Goal: Transaction & Acquisition: Purchase product/service

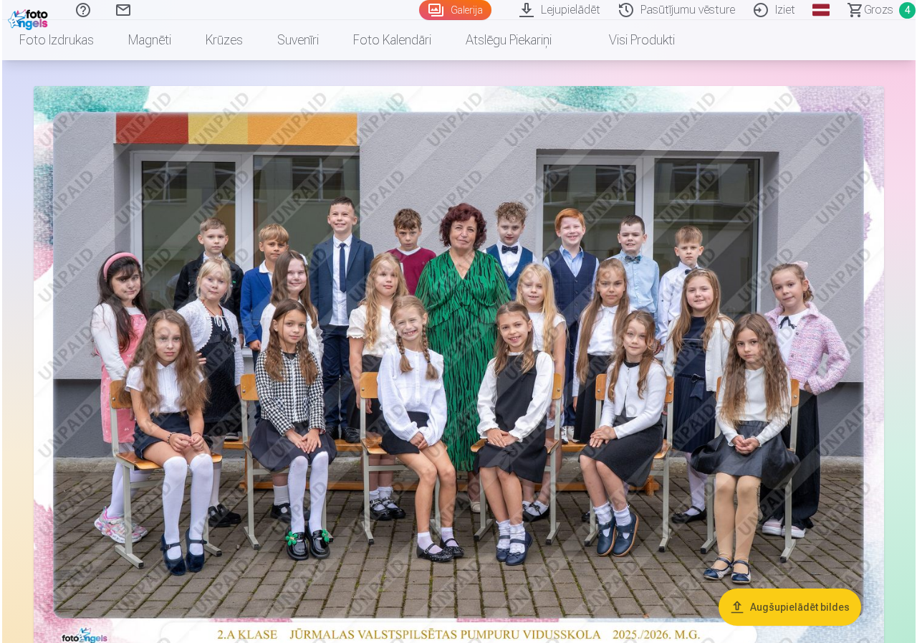
scroll to position [287, 0]
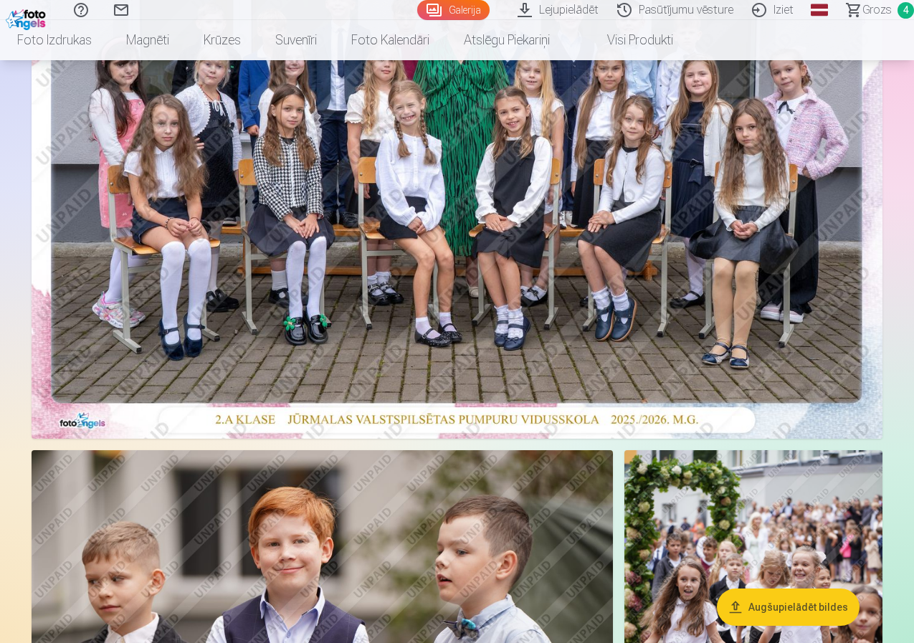
click at [487, 302] on img at bounding box center [457, 154] width 851 height 567
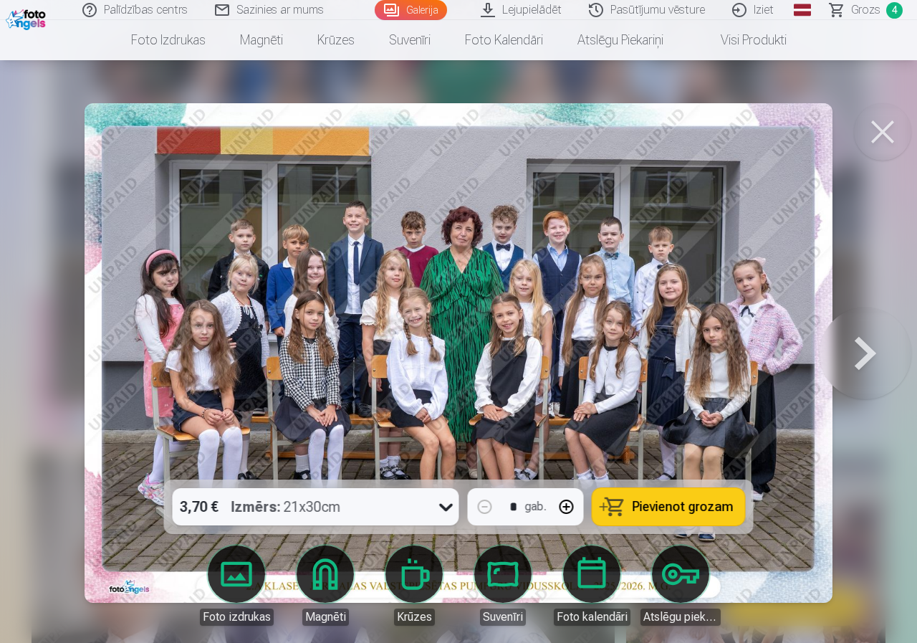
click at [677, 504] on span "Pievienot grozam" at bounding box center [683, 506] width 101 height 13
click at [864, 9] on span "Grozs" at bounding box center [865, 9] width 29 height 17
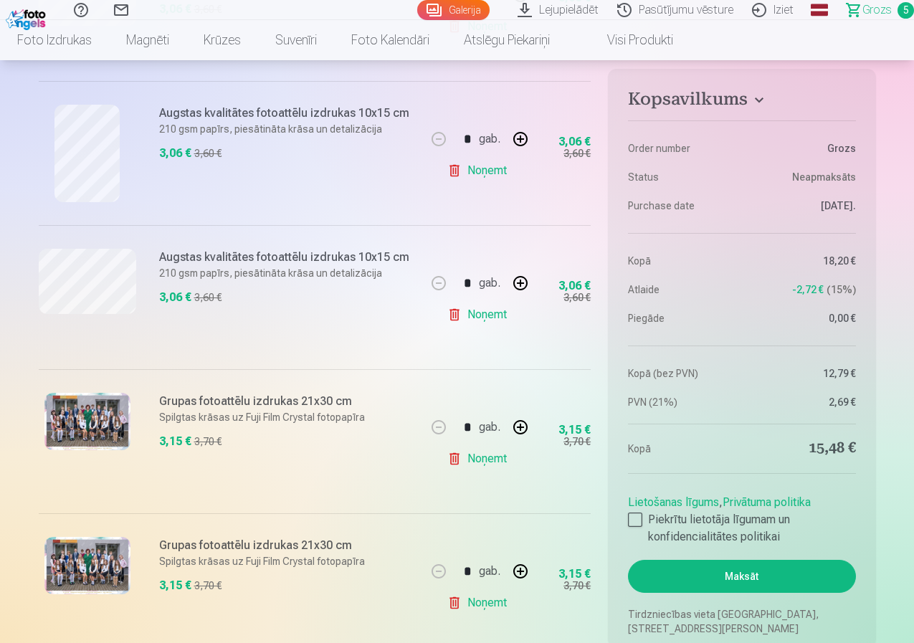
scroll to position [645, 0]
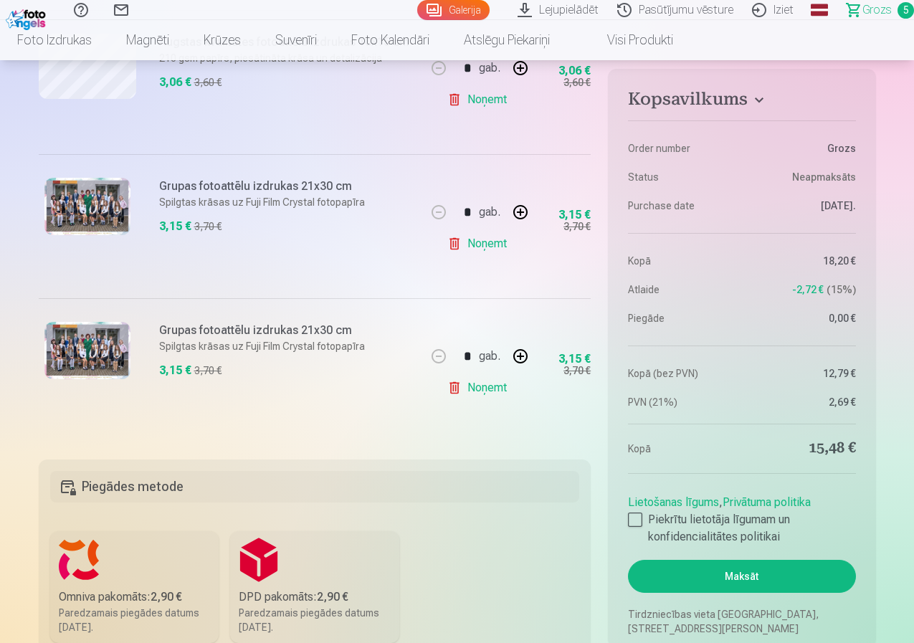
click at [476, 388] on link "Noņemt" at bounding box center [479, 387] width 65 height 29
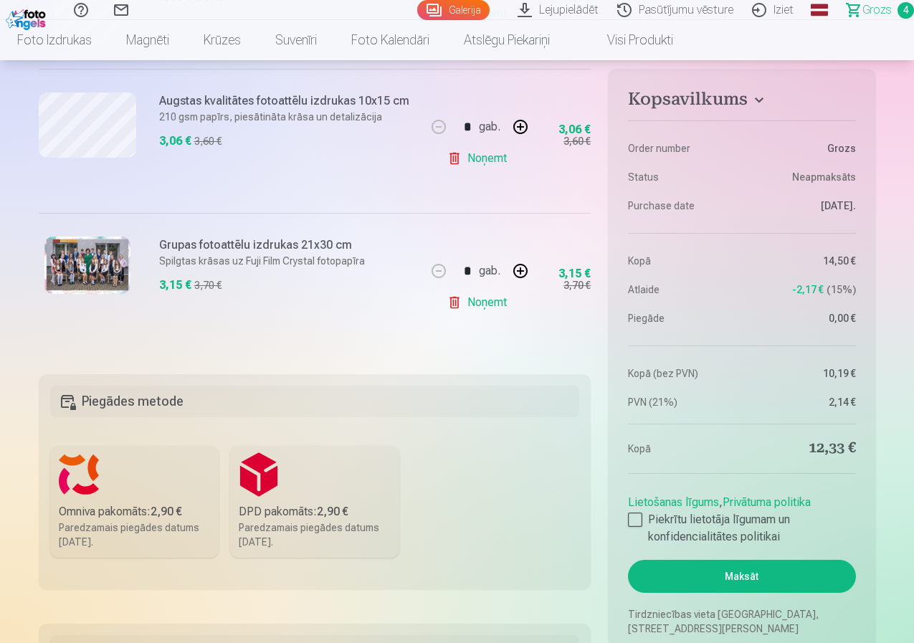
scroll to position [788, 0]
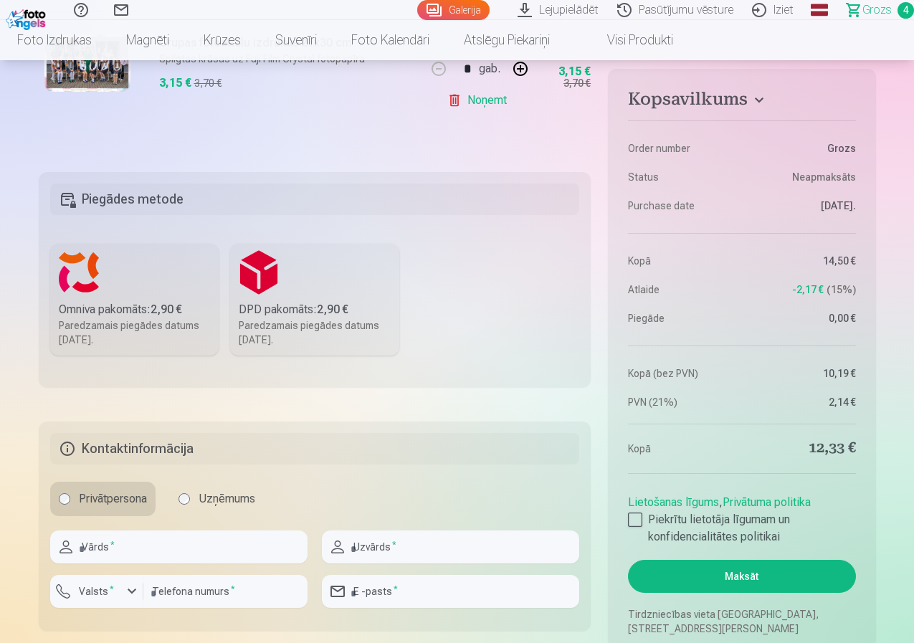
click at [130, 287] on label "Omniva pakomāts : 2,90 € Paredzamais piegādes datums [DATE]." at bounding box center [134, 300] width 169 height 112
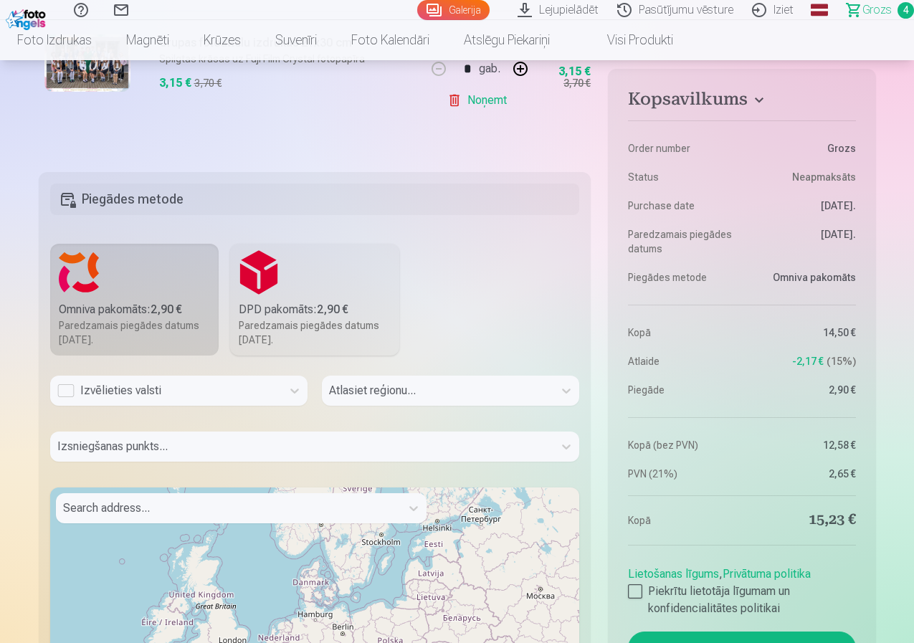
click at [63, 388] on div "Izvēlieties valsti" at bounding box center [165, 390] width 217 height 17
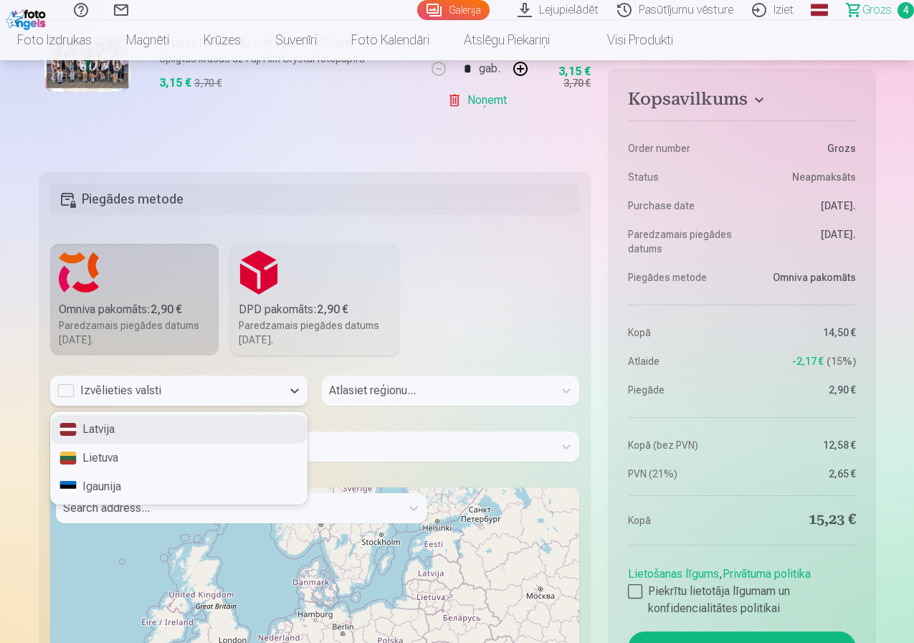
click at [150, 423] on div "Latvija" at bounding box center [179, 429] width 256 height 29
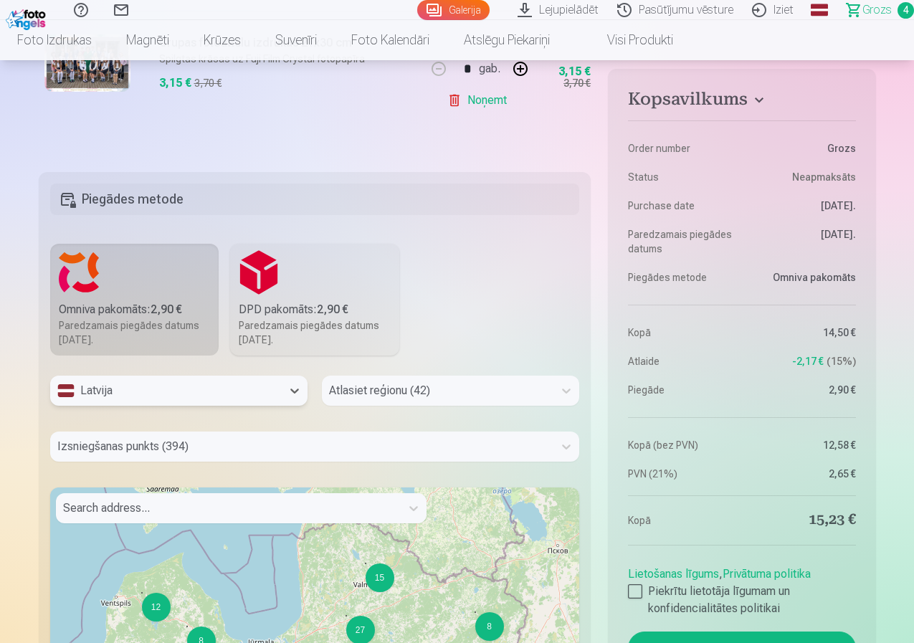
click at [394, 393] on div at bounding box center [437, 390] width 217 height 20
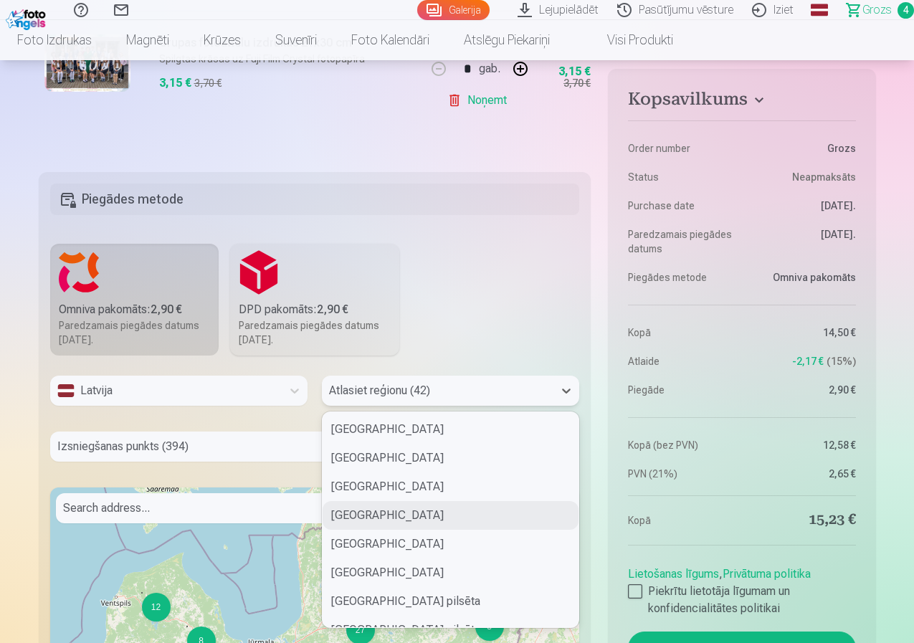
scroll to position [143, 0]
click at [416, 509] on div "[GEOGRAPHIC_DATA] pilsēta" at bounding box center [450, 515] width 256 height 29
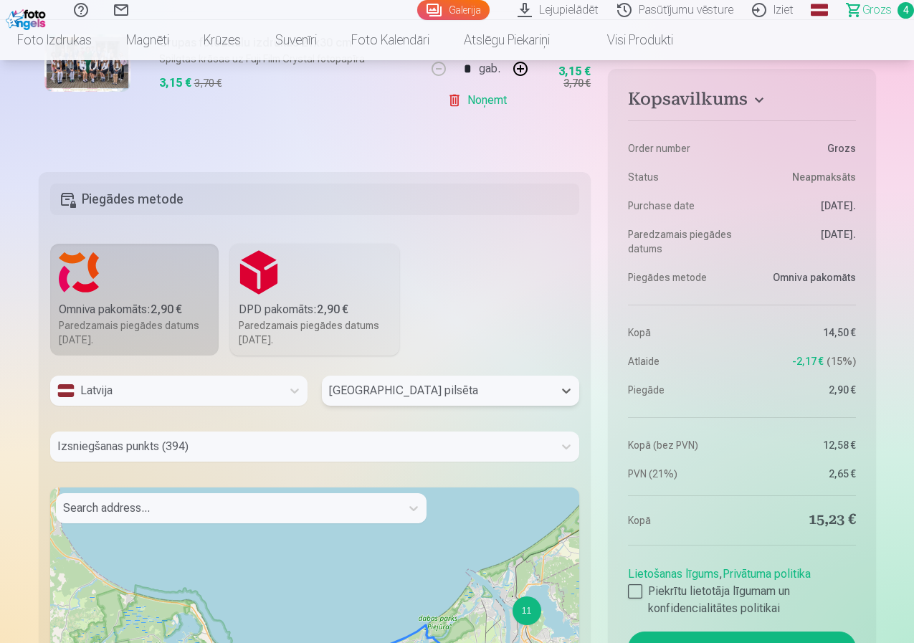
click at [145, 448] on div "Izsniegšanas punkts (394)" at bounding box center [315, 446] width 530 height 30
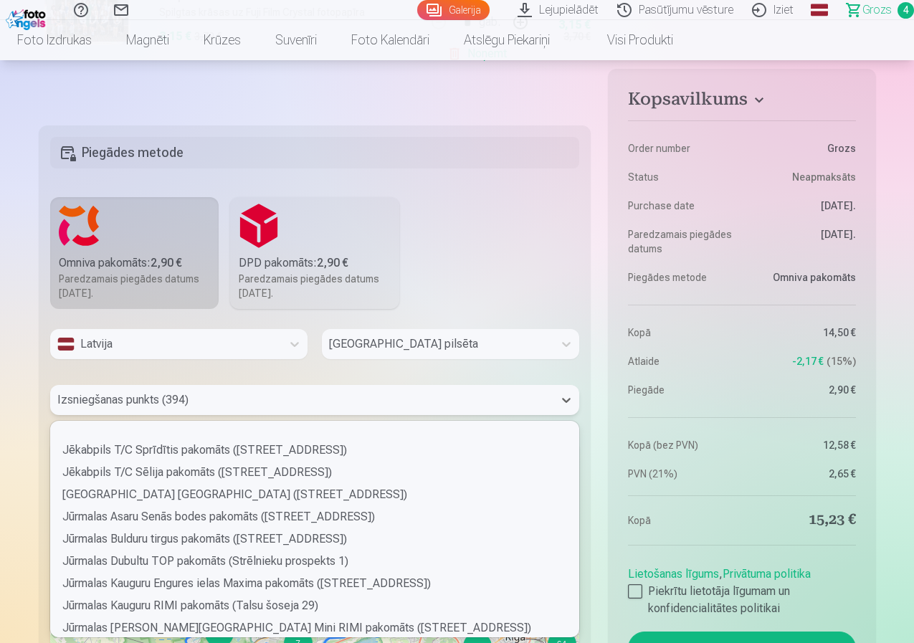
scroll to position [1935, 0]
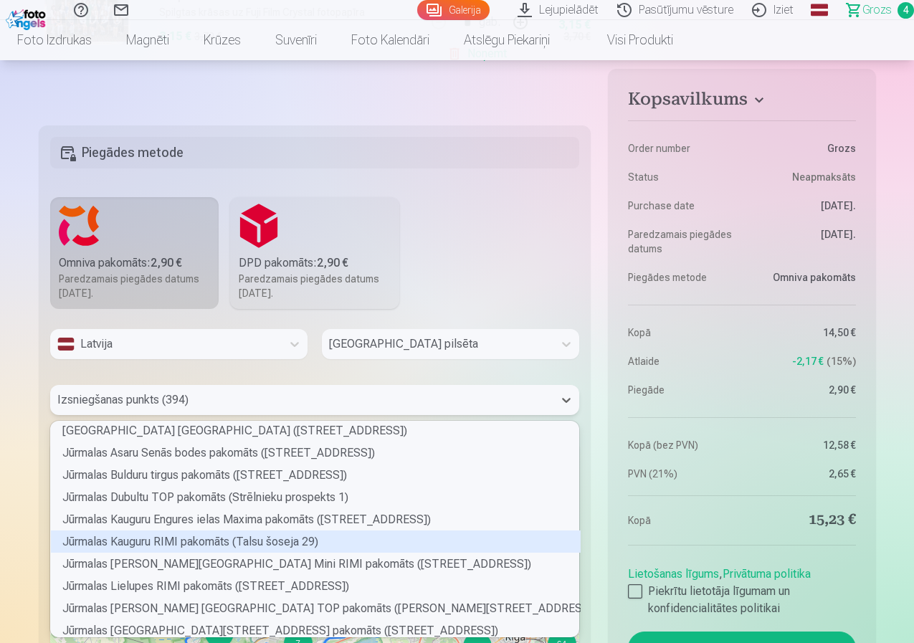
click at [199, 543] on div "Jūrmalas Kauguru RIMI pakomāts (Talsu šoseja 29)" at bounding box center [316, 541] width 530 height 22
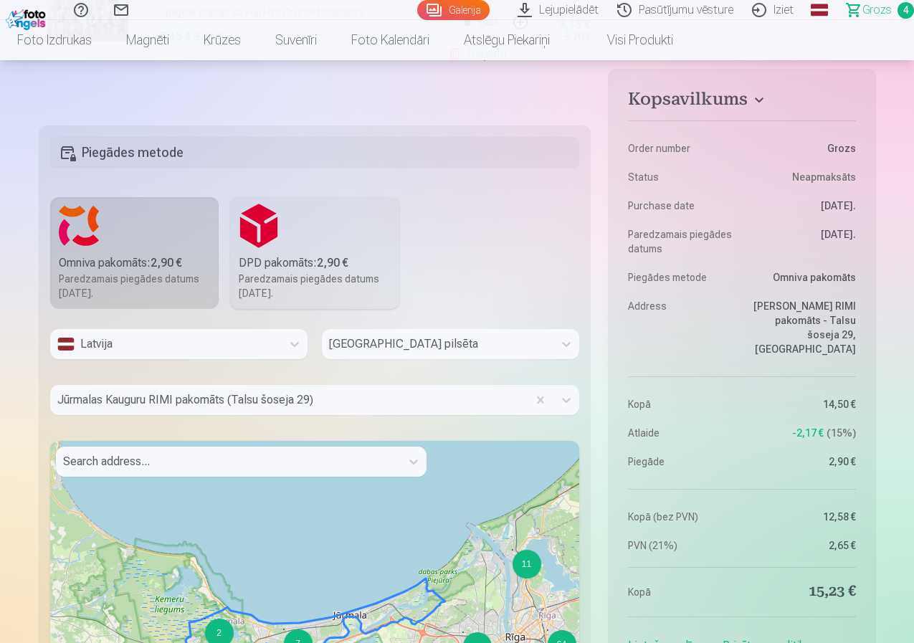
scroll to position [1050, 0]
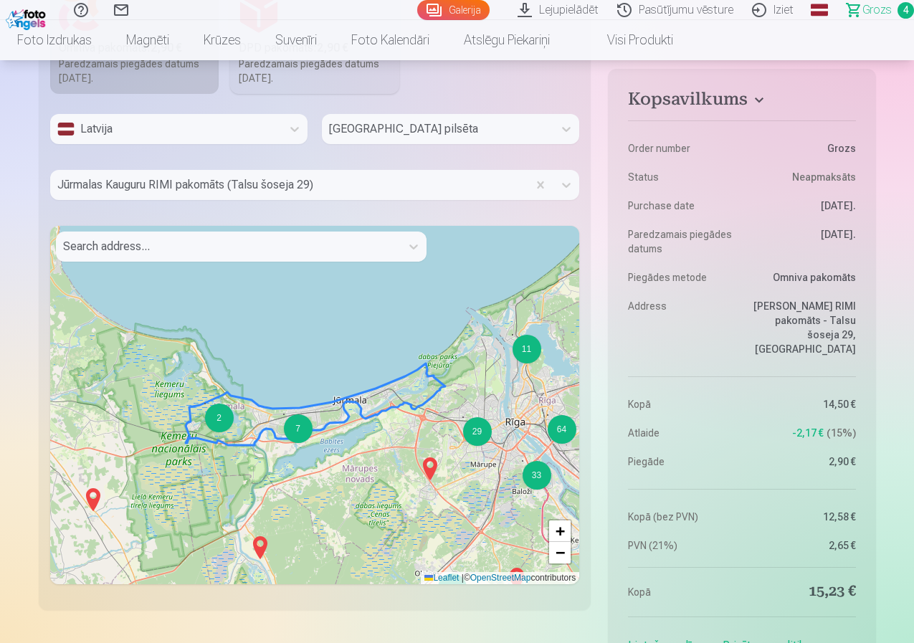
click at [191, 241] on div at bounding box center [228, 246] width 330 height 20
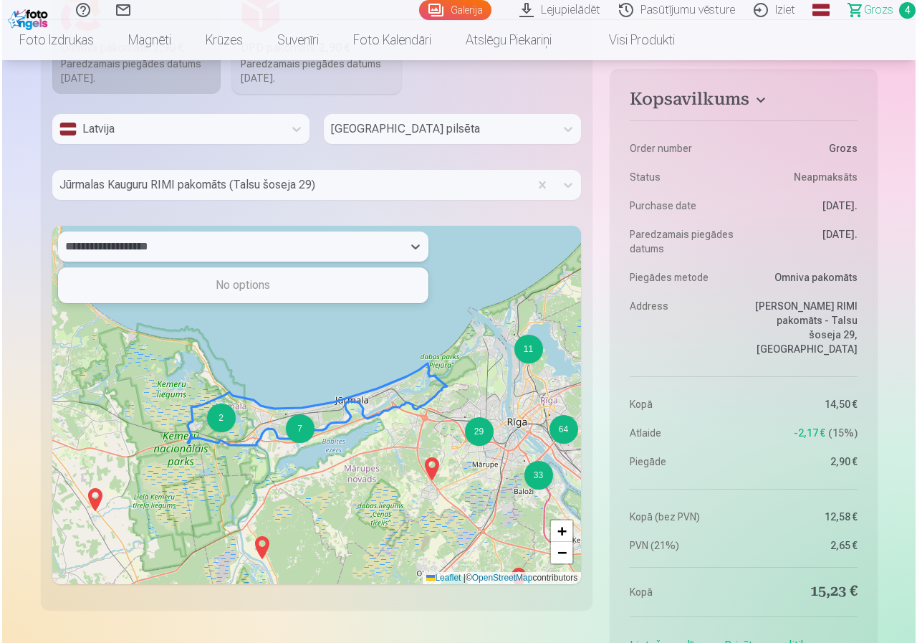
scroll to position [1336, 0]
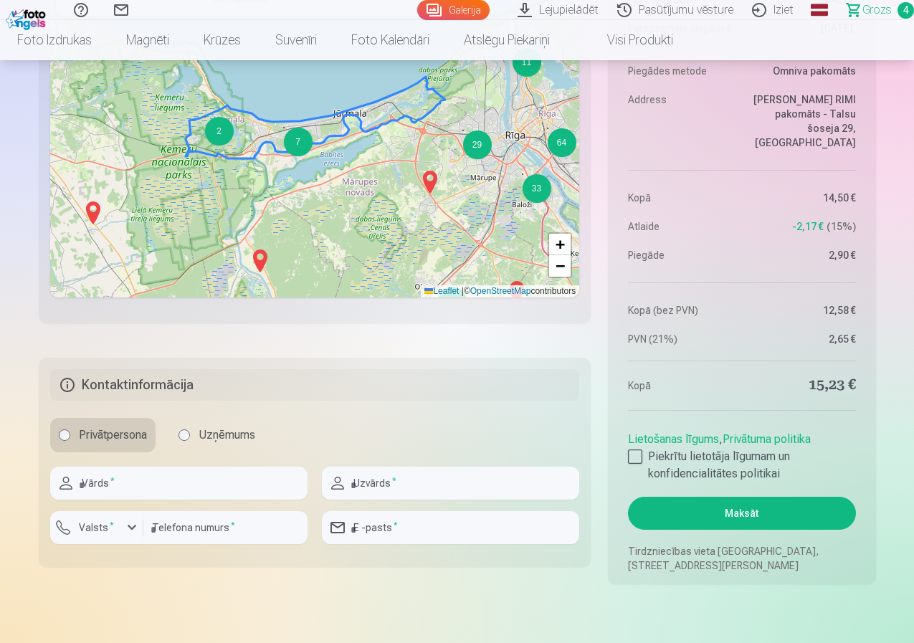
type input "**********"
drag, startPoint x: 109, startPoint y: 485, endPoint x: 119, endPoint y: 485, distance: 10.0
click at [109, 485] on input "text" at bounding box center [178, 482] width 257 height 33
type input "****"
type input "**********"
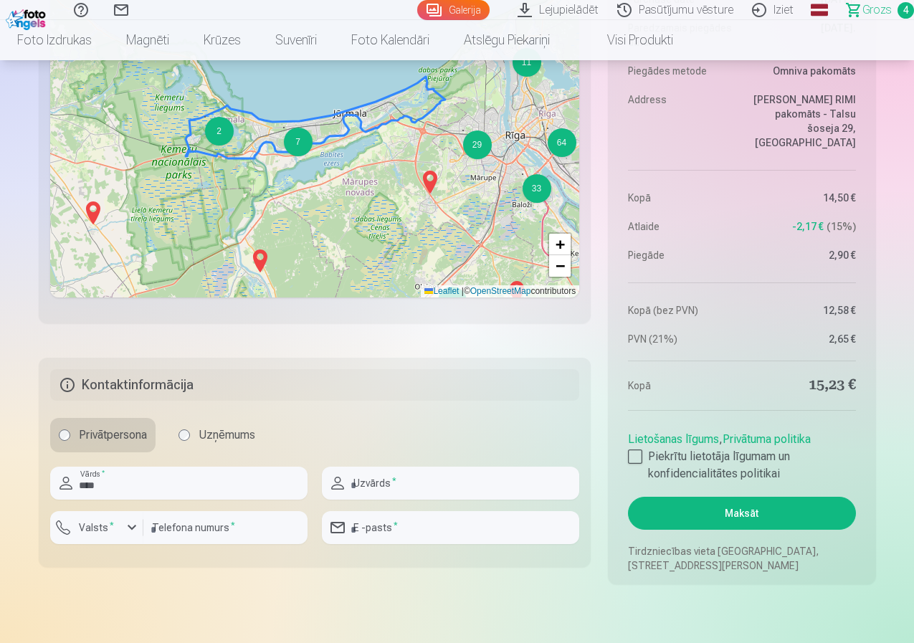
type input "*********"
type input "********"
type input "**********"
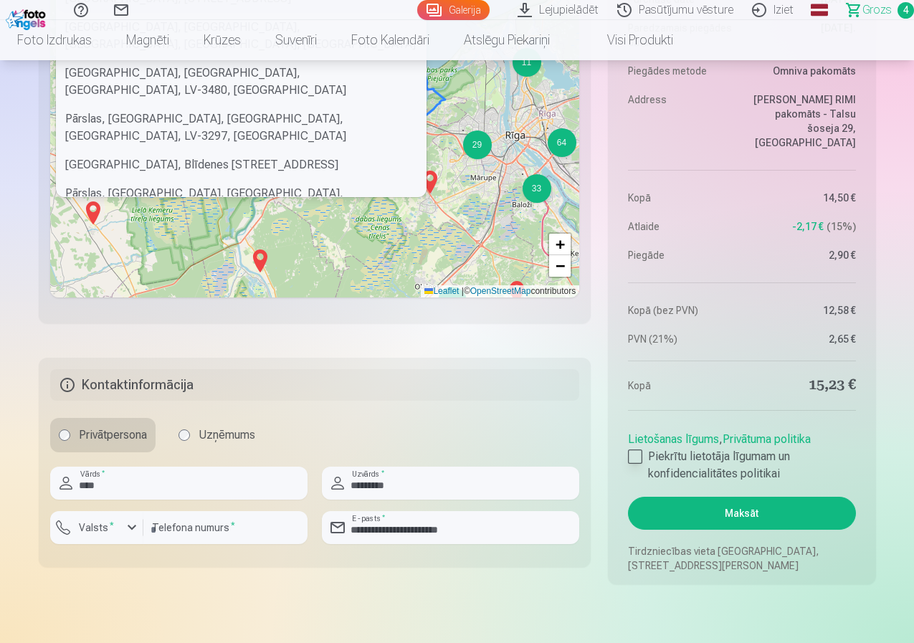
click at [632, 456] on div at bounding box center [635, 456] width 14 height 14
click at [760, 508] on button "Maksāt" at bounding box center [741, 513] width 227 height 33
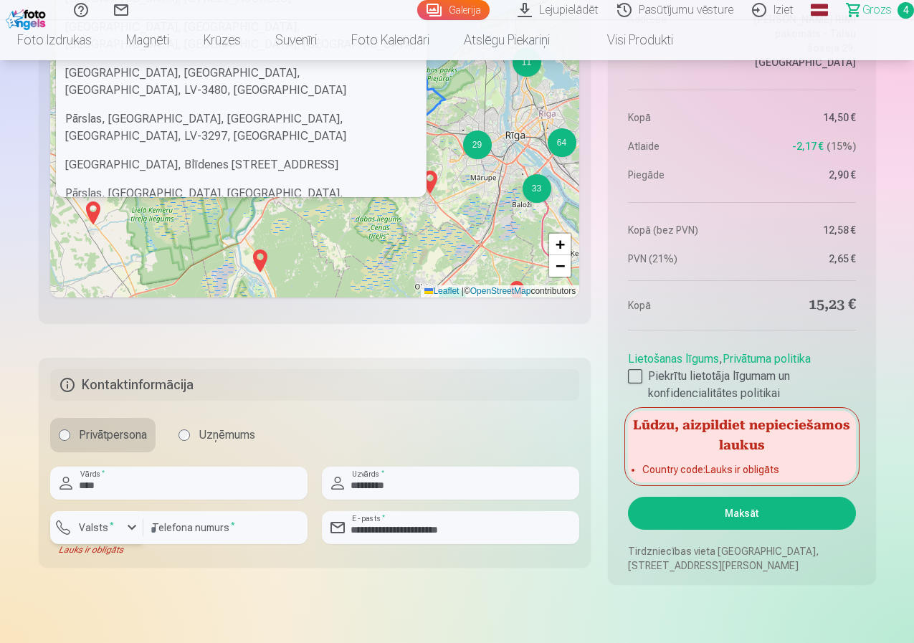
click at [107, 524] on label "Valsts *" at bounding box center [96, 527] width 47 height 14
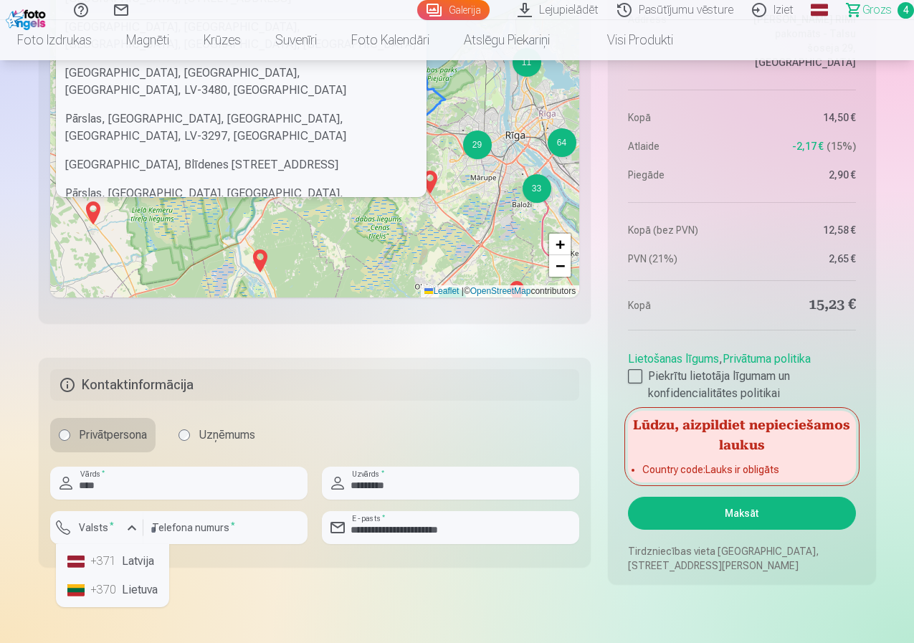
click at [110, 561] on div "+371" at bounding box center [104, 560] width 29 height 17
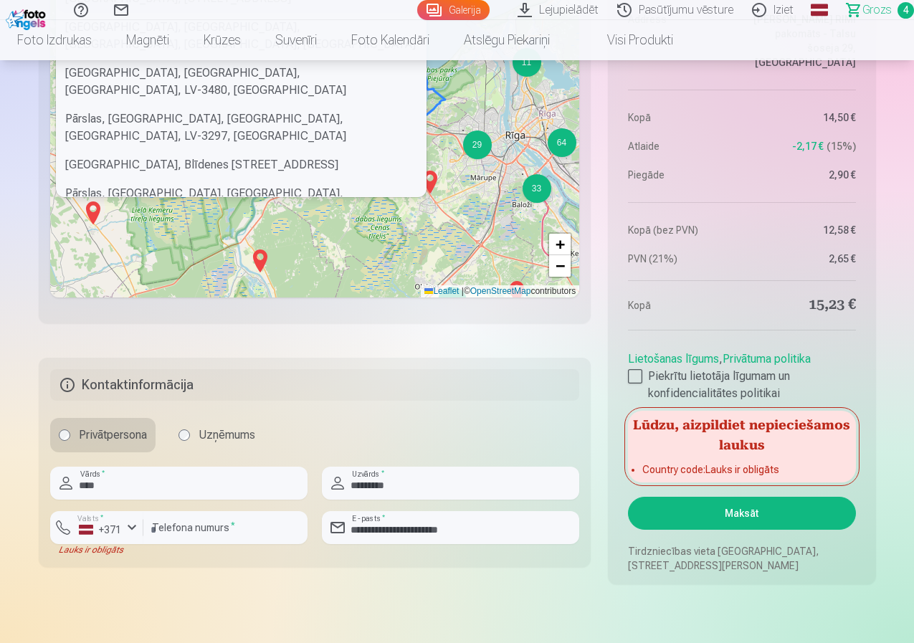
click at [756, 509] on button "Maksāt" at bounding box center [741, 513] width 227 height 33
